Goal: Information Seeking & Learning: Learn about a topic

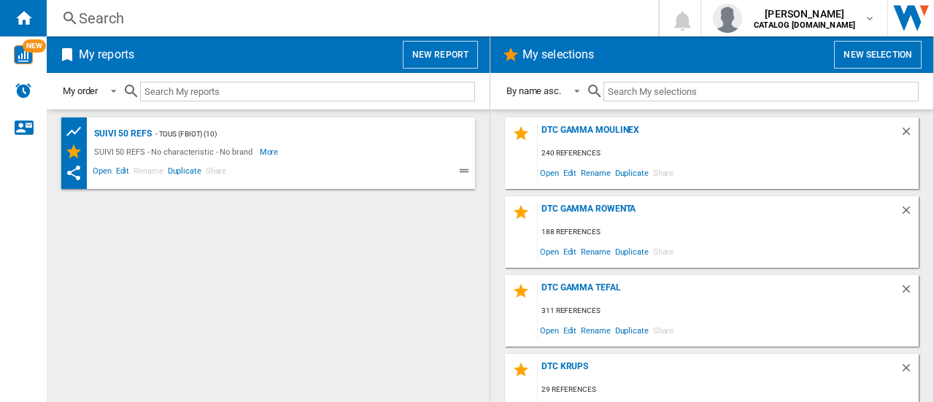
click at [104, 19] on div "Search" at bounding box center [349, 18] width 541 height 20
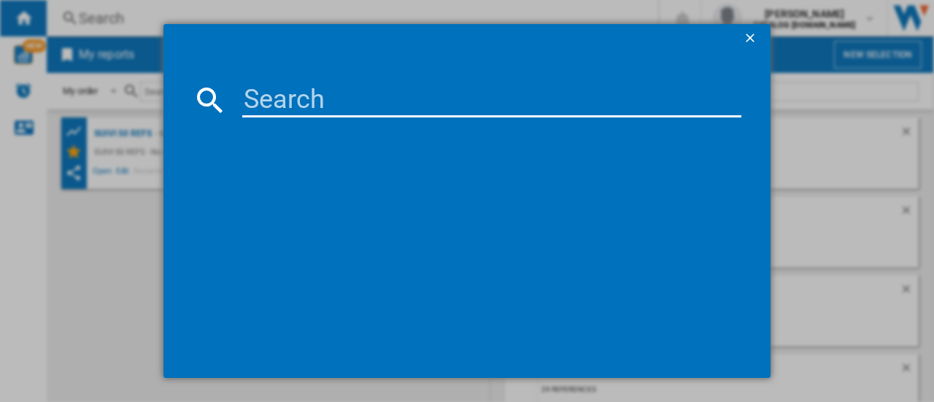
click at [282, 99] on input at bounding box center [491, 99] width 499 height 35
click at [318, 99] on input at bounding box center [491, 99] width 499 height 35
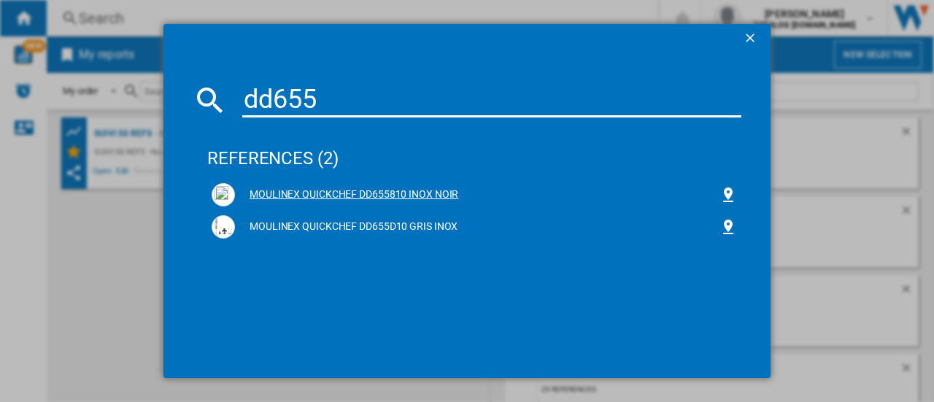
type input "dd655"
click at [363, 193] on div "MOULINEX QUICKCHEF DD655810 INOX NOIR" at bounding box center [477, 195] width 485 height 15
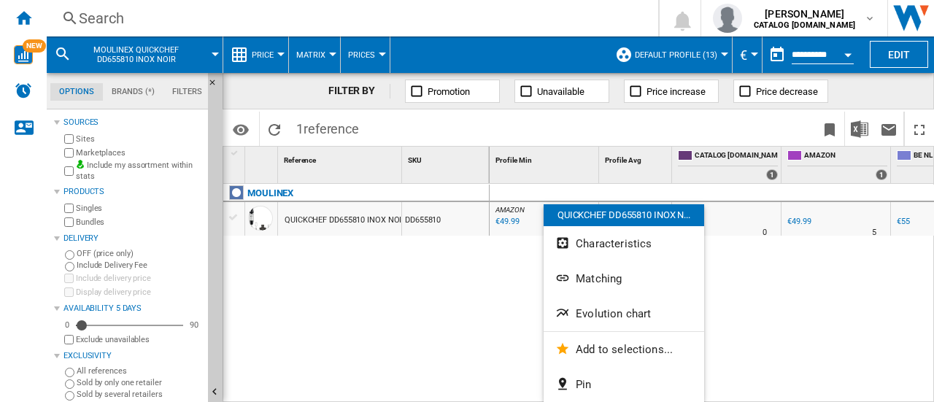
click at [72, 153] on div at bounding box center [467, 201] width 934 height 402
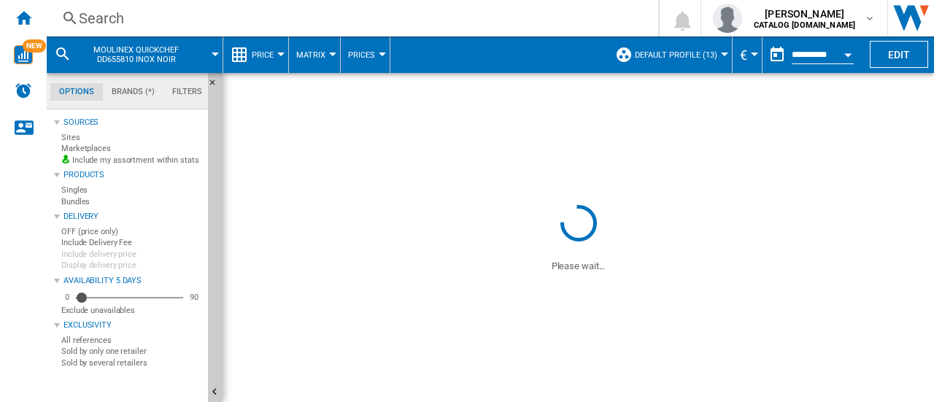
click at [648, 319] on div at bounding box center [467, 201] width 934 height 402
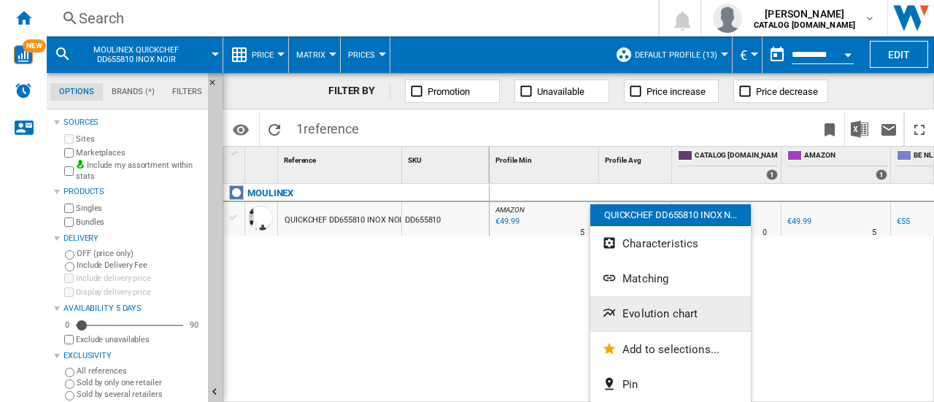
click at [623, 307] on span "Evolution chart" at bounding box center [659, 313] width 75 height 13
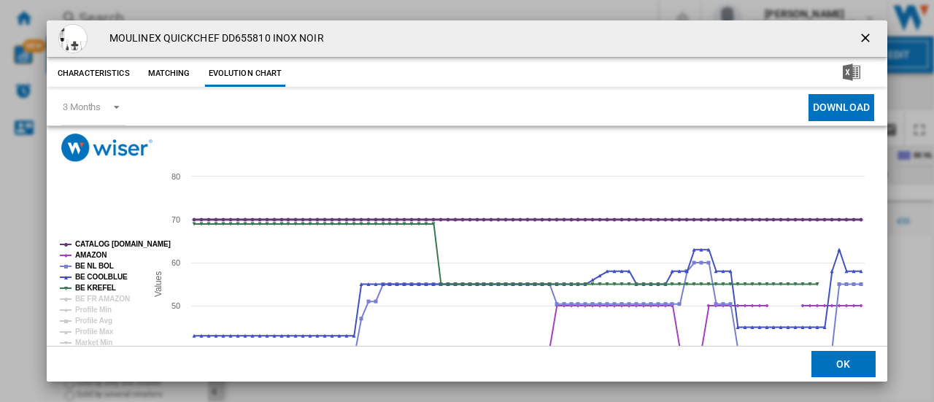
click at [99, 243] on tspan "CATALOG [DOMAIN_NAME]" at bounding box center [123, 244] width 96 height 8
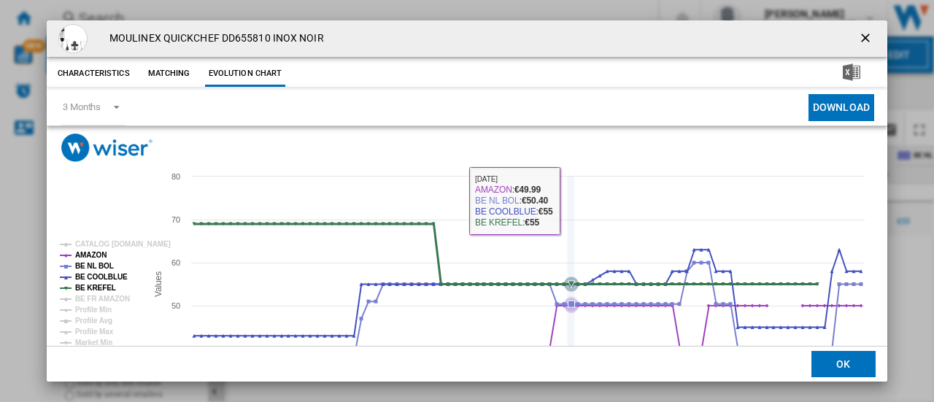
scroll to position [73, 0]
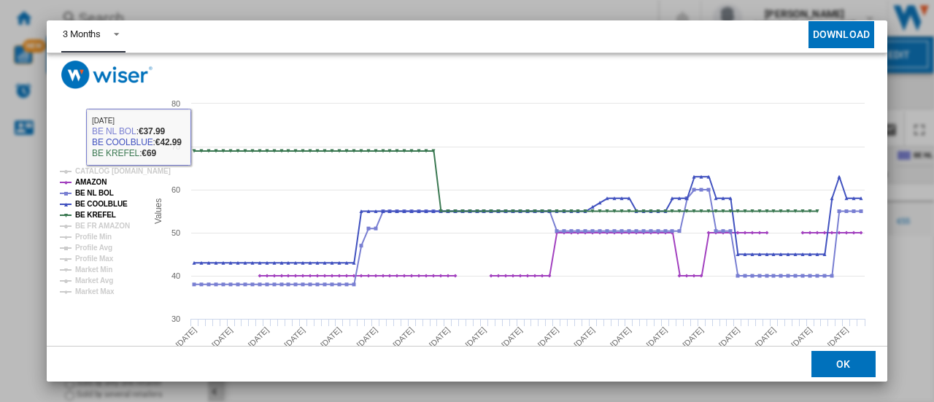
click at [98, 42] on md-select-value "3 Months" at bounding box center [93, 35] width 64 height 36
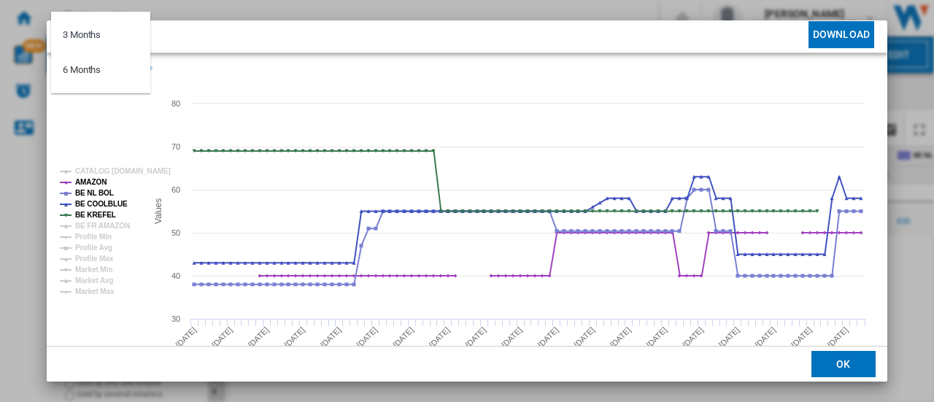
click at [172, 53] on md-backdrop at bounding box center [467, 201] width 934 height 402
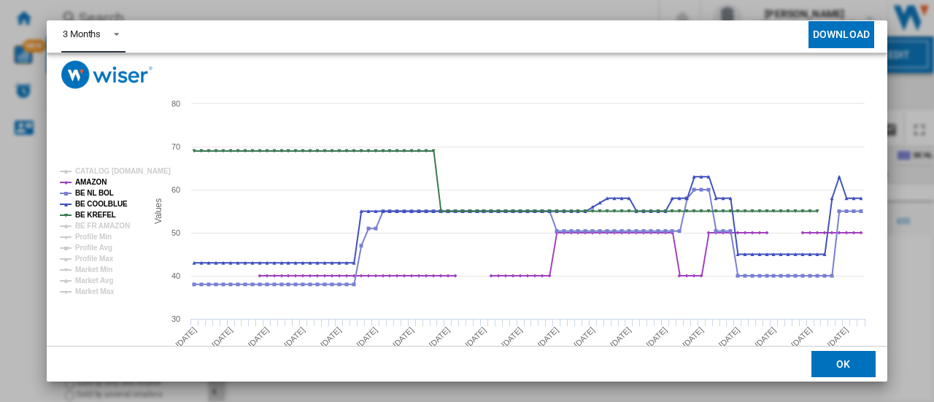
scroll to position [69, 0]
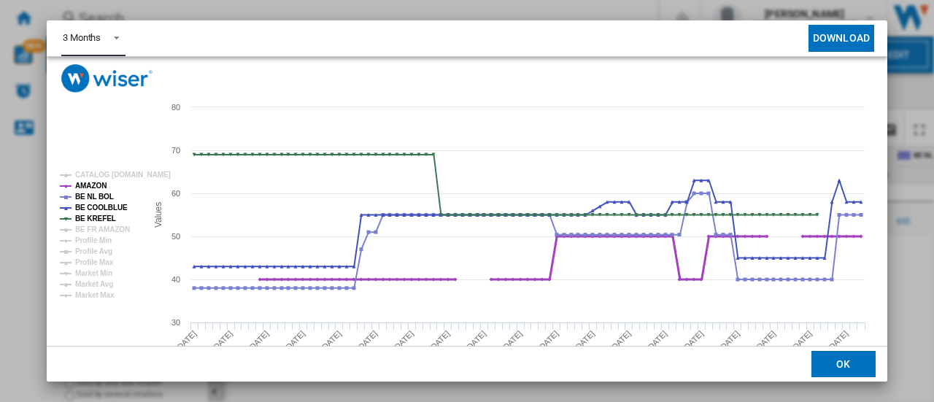
click at [95, 183] on tspan "AMAZON" at bounding box center [90, 186] width 31 height 8
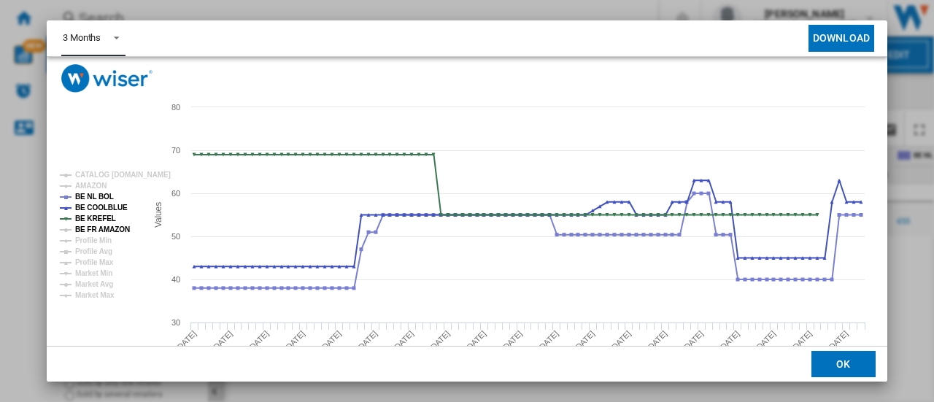
click at [97, 228] on tspan "BE FR AMAZON" at bounding box center [102, 229] width 55 height 8
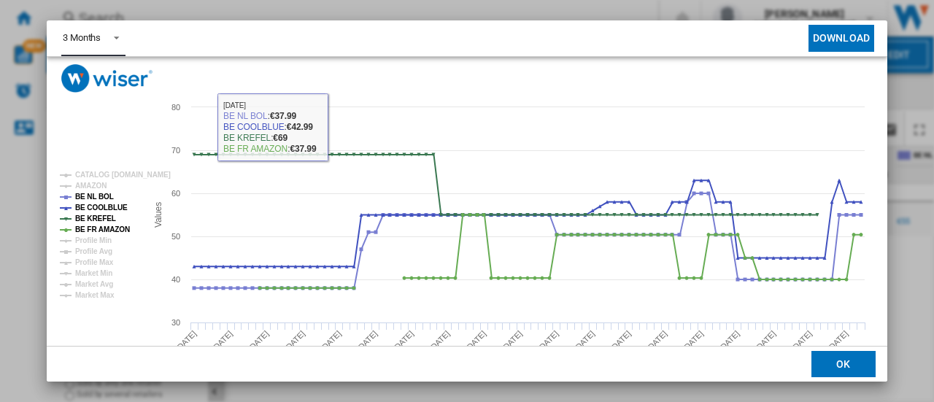
click at [76, 42] on div "3 Months" at bounding box center [82, 37] width 38 height 11
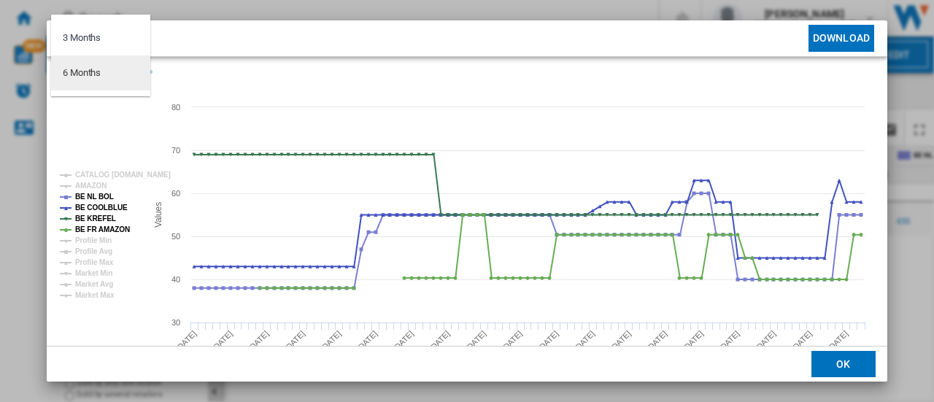
click at [86, 72] on div "6 Months" at bounding box center [82, 72] width 38 height 13
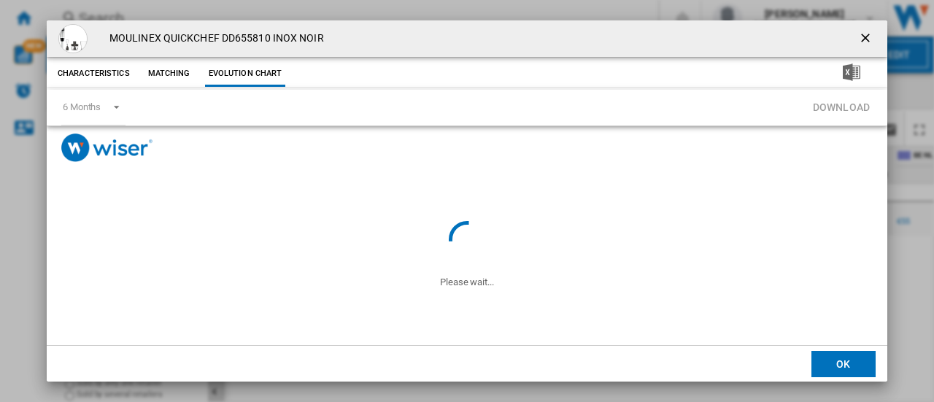
scroll to position [0, 0]
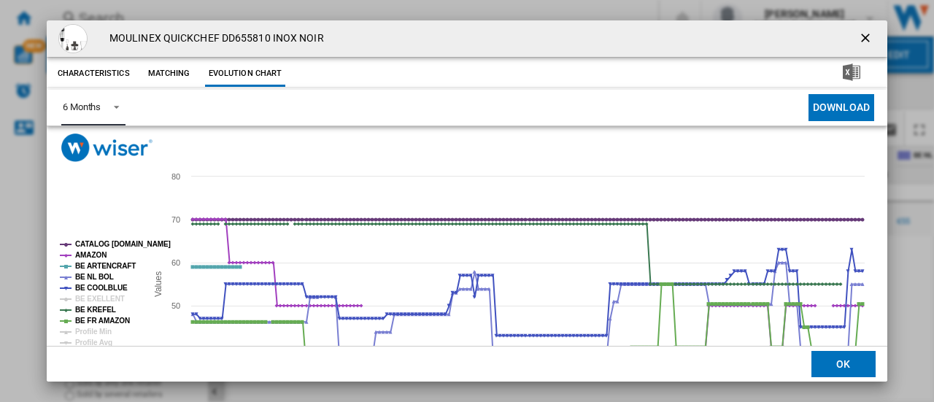
click at [88, 243] on tspan "CATALOG [DOMAIN_NAME]" at bounding box center [123, 244] width 96 height 8
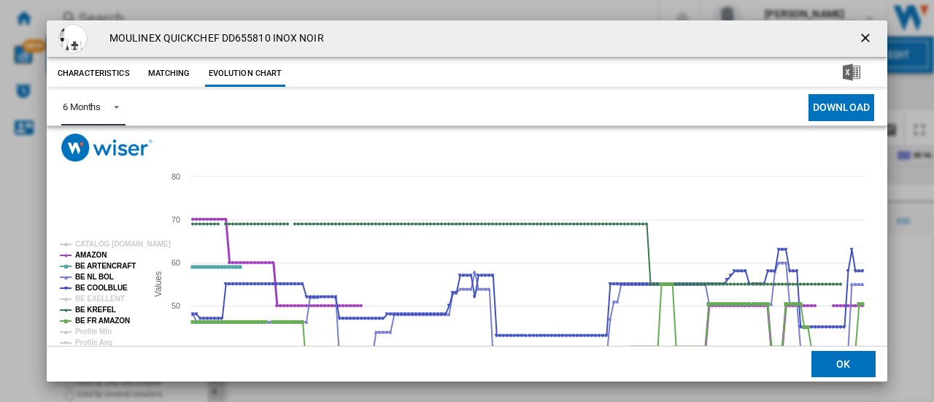
click at [88, 257] on tspan "AMAZON" at bounding box center [90, 255] width 31 height 8
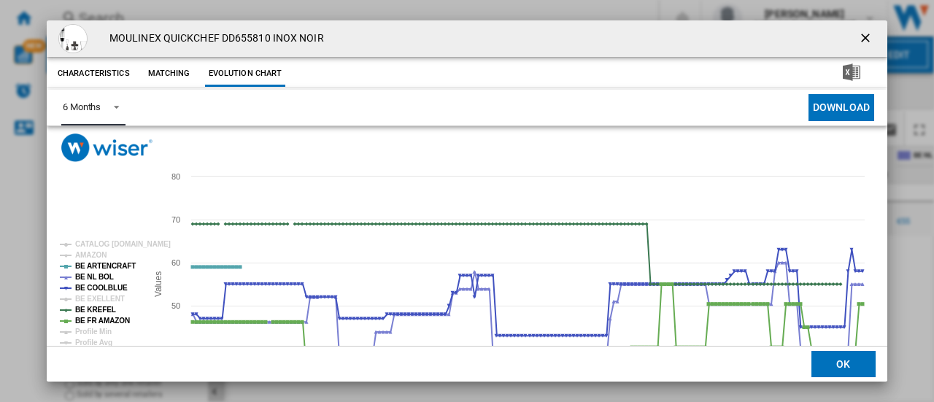
click at [88, 267] on tspan "BE ARTENCRAFT" at bounding box center [105, 266] width 61 height 8
click at [91, 309] on tspan "BE KREFEL" at bounding box center [95, 310] width 41 height 8
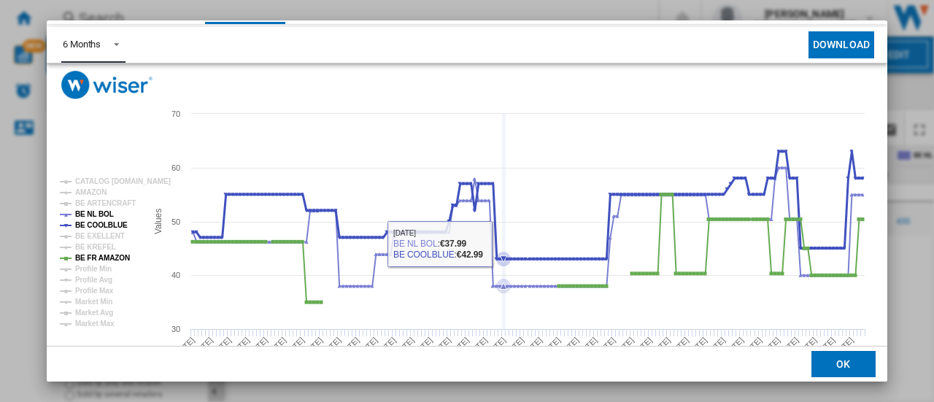
scroll to position [73, 0]
